Goal: Information Seeking & Learning: Learn about a topic

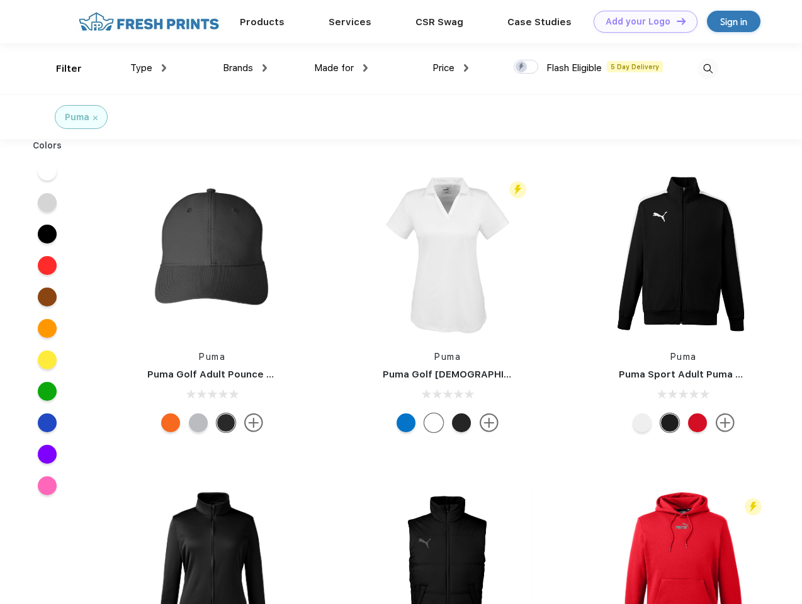
click at [641, 21] on link "Add your Logo Design Tool" at bounding box center [646, 22] width 104 height 22
click at [0, 0] on div "Design Tool" at bounding box center [0, 0] width 0 height 0
click at [675, 21] on link "Add your Logo Design Tool" at bounding box center [646, 22] width 104 height 22
click at [60, 69] on div "Filter" at bounding box center [69, 69] width 26 height 14
click at [149, 68] on span "Type" at bounding box center [141, 67] width 22 height 11
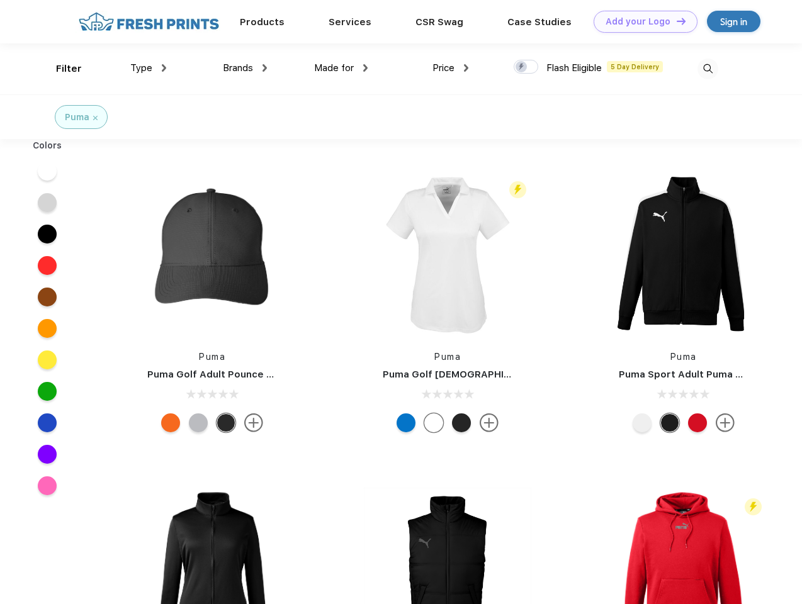
click at [245, 68] on span "Brands" at bounding box center [238, 67] width 30 height 11
click at [341, 68] on span "Made for" at bounding box center [334, 67] width 40 height 11
click at [451, 68] on span "Price" at bounding box center [443, 67] width 22 height 11
click at [526, 67] on div at bounding box center [526, 67] width 25 height 14
click at [522, 67] on input "checkbox" at bounding box center [518, 63] width 8 height 8
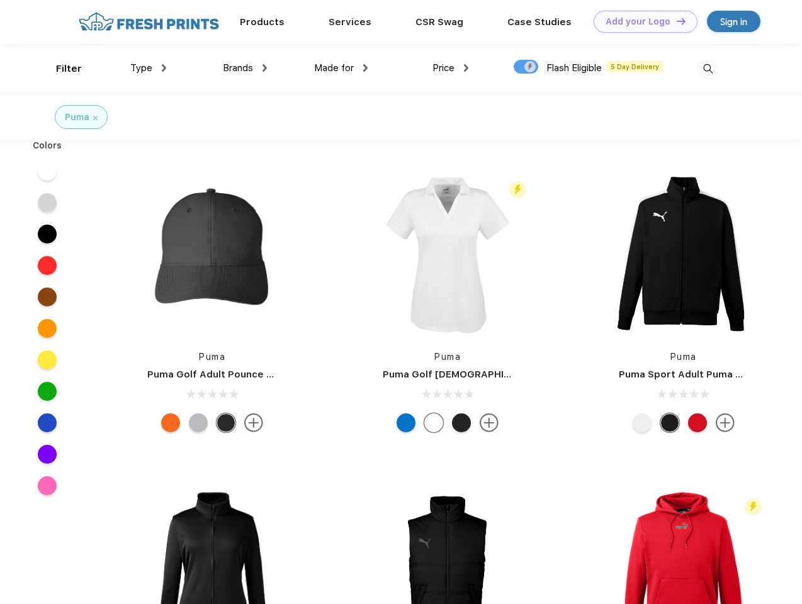
click at [708, 69] on img at bounding box center [708, 69] width 21 height 21
